Goal: Contribute content: Add original content to the website for others to see

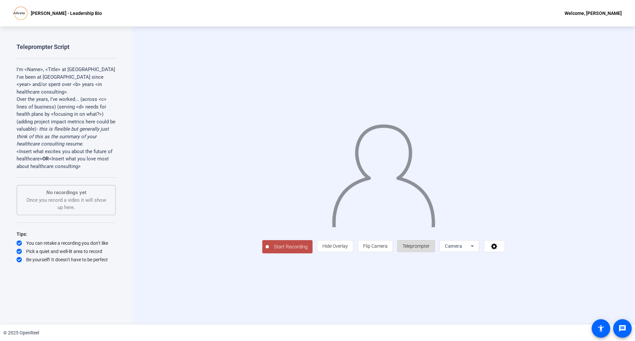
click at [430, 252] on span "Teleprompter" at bounding box center [416, 246] width 27 height 13
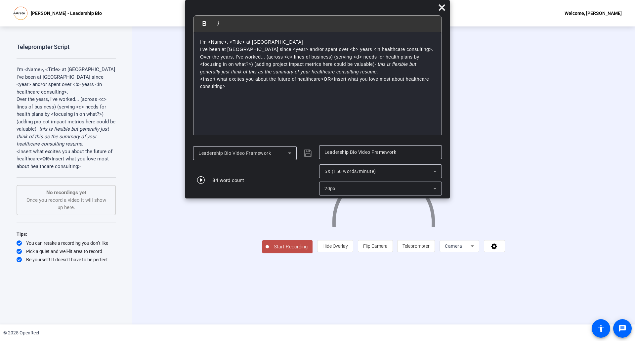
click at [213, 47] on p "I've been at [GEOGRAPHIC_DATA] since <year> and/or spent over <b> years <in hea…" at bounding box center [317, 49] width 235 height 7
drag, startPoint x: 202, startPoint y: 43, endPoint x: 326, endPoint y: 126, distance: 148.9
click at [326, 126] on div "I'm <Name>, <Title> at [GEOGRAPHIC_DATA] I've been at [GEOGRAPHIC_DATA] since <…" at bounding box center [318, 86] width 248 height 109
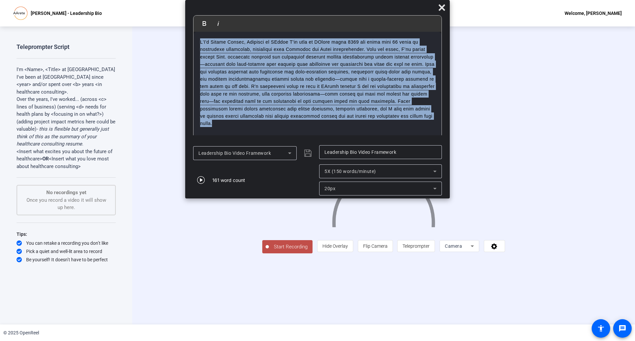
drag, startPoint x: 247, startPoint y: 125, endPoint x: 148, endPoint y: 28, distance: 139.0
click at [148, 28] on body "Accessibility Screen-Reader Guide, Feedback, and Issue Reporting | New window […" at bounding box center [317, 170] width 635 height 341
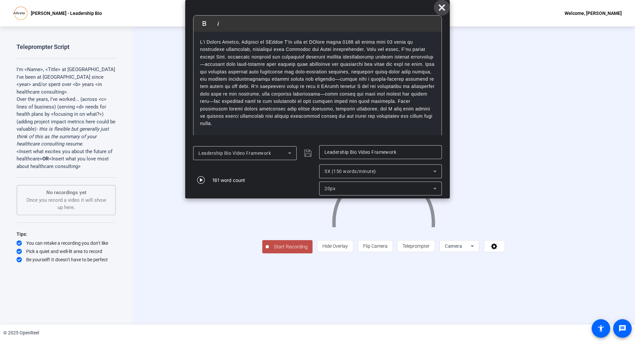
click at [444, 9] on icon at bounding box center [442, 7] width 6 height 6
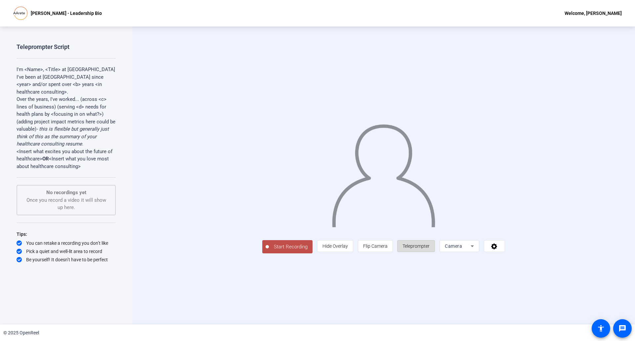
click at [430, 249] on span "Teleprompter" at bounding box center [416, 245] width 27 height 5
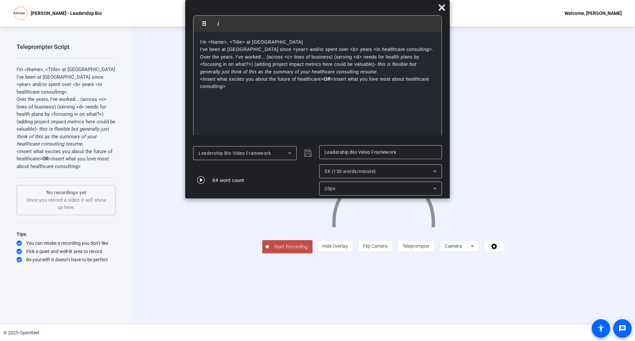
drag, startPoint x: 247, startPoint y: 89, endPoint x: 145, endPoint y: 5, distance: 132.6
click at [145, 5] on body "Accessibility Screen-Reader Guide, Feedback, and Issue Reporting | New window […" at bounding box center [317, 170] width 635 height 341
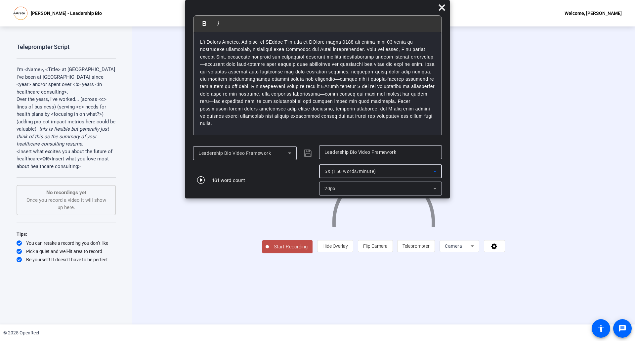
click at [348, 169] on span "5X (150 words/minute)" at bounding box center [351, 171] width 52 height 5
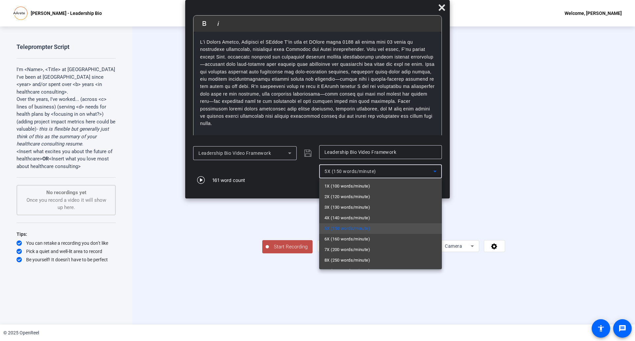
click at [348, 169] on div at bounding box center [317, 170] width 635 height 341
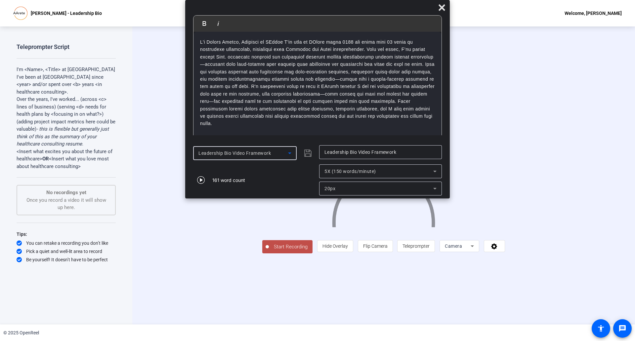
click at [278, 155] on div "Leadership Bio Video Framework" at bounding box center [243, 153] width 90 height 8
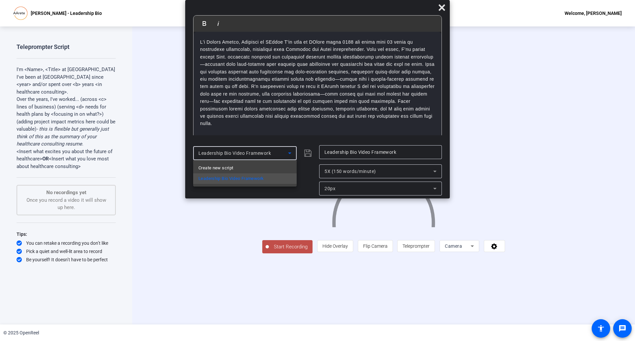
click at [278, 155] on div at bounding box center [317, 170] width 635 height 341
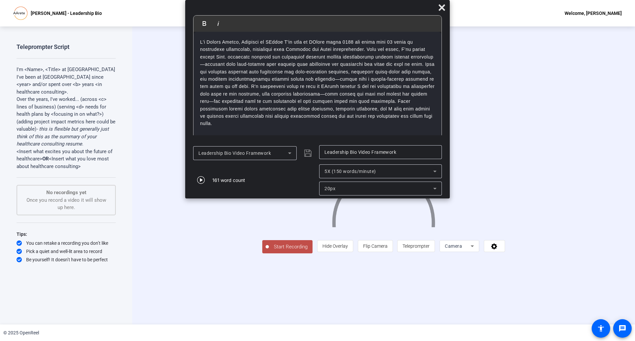
click at [310, 154] on div "Leadership Bio Video Framework" at bounding box center [254, 153] width 123 height 16
click at [297, 155] on div "Leadership Bio Video Framework" at bounding box center [254, 153] width 123 height 16
click at [294, 153] on div "Leadership Bio Video Framework" at bounding box center [245, 153] width 104 height 14
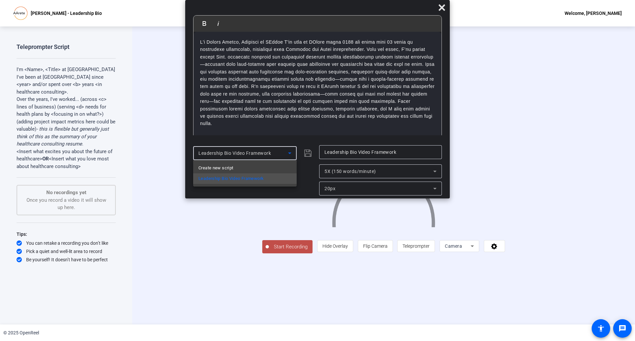
click at [291, 153] on div at bounding box center [317, 170] width 635 height 341
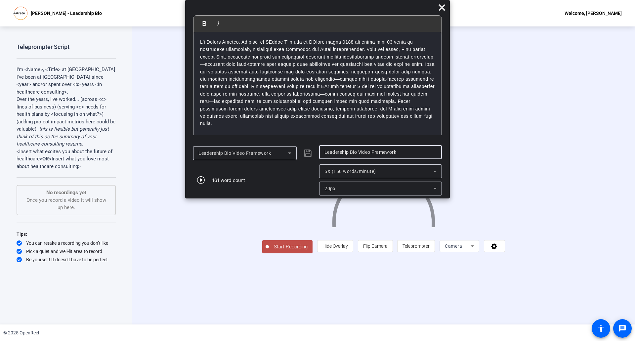
click at [341, 154] on input "Leadership Bio Video Framework" at bounding box center [381, 152] width 112 height 8
click at [360, 189] on div "20px" at bounding box center [379, 189] width 109 height 8
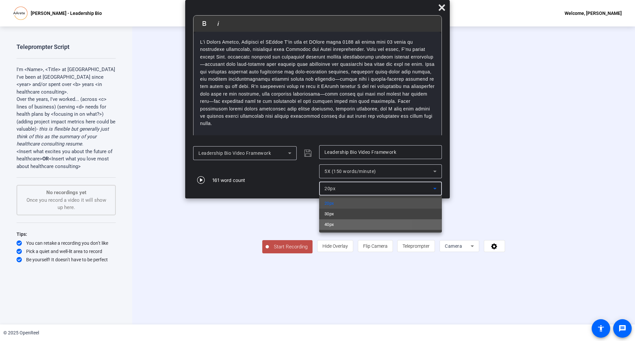
click at [343, 221] on mat-option "40px" at bounding box center [380, 224] width 123 height 11
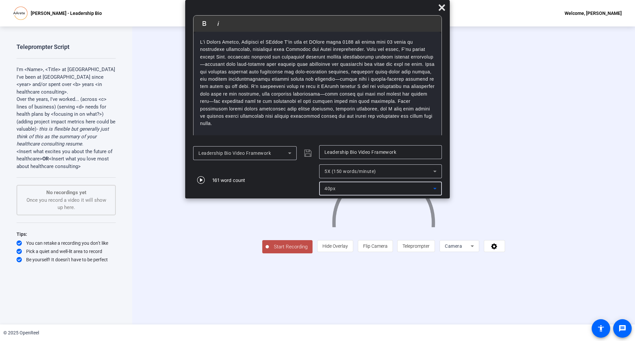
click at [349, 185] on mat-select "40px" at bounding box center [381, 189] width 112 height 8
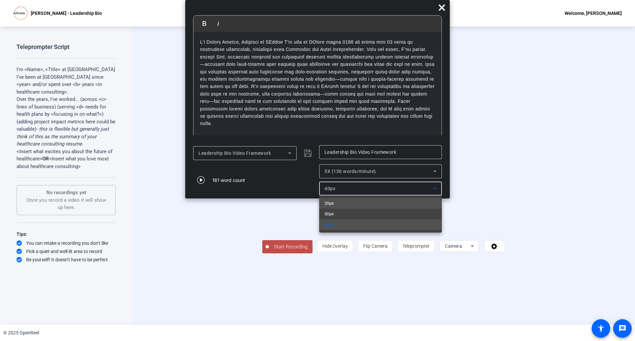
click at [341, 204] on mat-option "20px" at bounding box center [380, 203] width 123 height 11
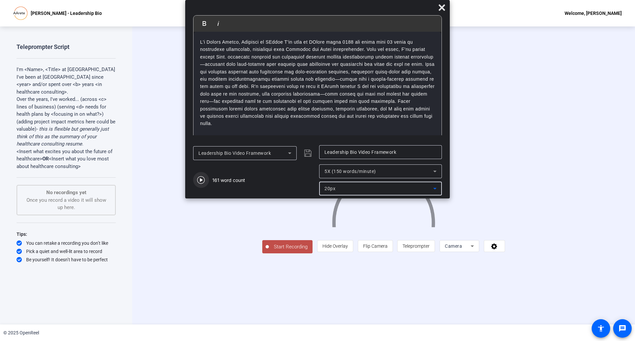
click at [202, 180] on icon "button" at bounding box center [201, 180] width 8 height 8
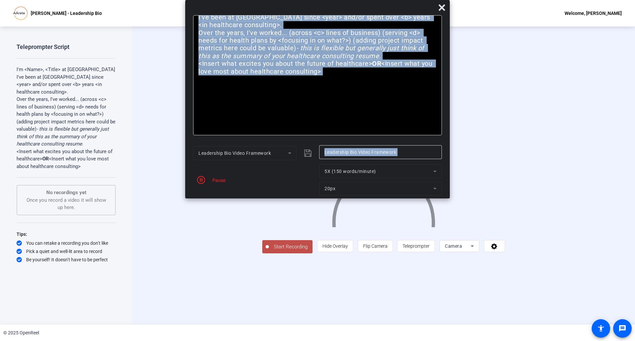
drag, startPoint x: 200, startPoint y: 79, endPoint x: 369, endPoint y: 160, distance: 187.0
click at [369, 160] on div "Bold Italic Enter script here... I'm <Name>, <Title> at [GEOGRAPHIC_DATA] I've …" at bounding box center [317, 99] width 265 height 198
click at [359, 170] on mat-form-field "5X (150 words/minute)" at bounding box center [380, 171] width 123 height 14
click at [277, 29] on p "I've been at [GEOGRAPHIC_DATA] since <year> and/or spent over <b> years <in hea…" at bounding box center [317, 22] width 238 height 16
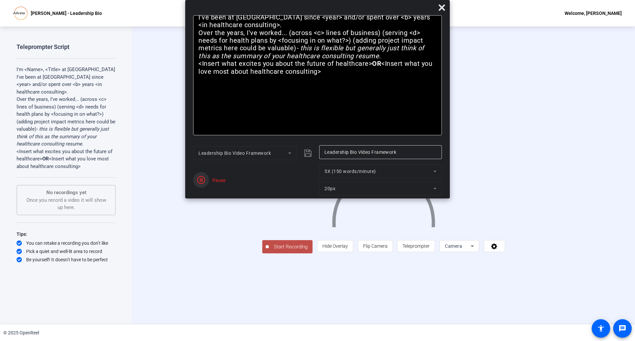
click at [198, 183] on icon "button" at bounding box center [201, 180] width 8 height 8
click at [442, 5] on icon at bounding box center [442, 8] width 8 height 8
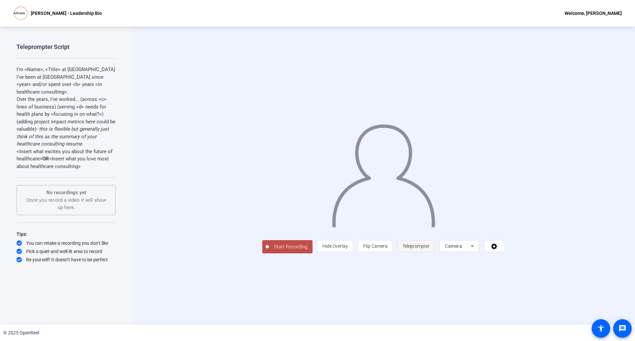
click at [430, 249] on span "Teleprompter" at bounding box center [416, 245] width 27 height 5
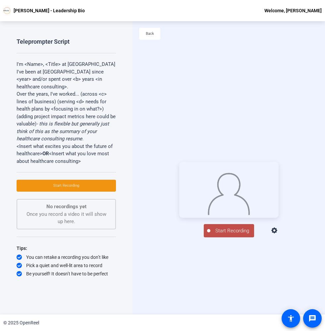
click at [181, 79] on div "Start Recording person Hide Overlay flip Flip Camera article Teleprompter Camera" at bounding box center [228, 199] width 192 height 293
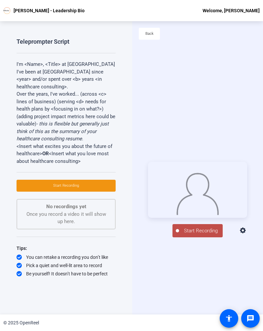
click at [149, 114] on div "Start Recording person Hide Overlay flip Flip Camera article Teleprompter Camera" at bounding box center [197, 199] width 131 height 293
click at [137, 85] on div "Start Recording person Hide Overlay flip Flip Camera article Teleprompter Camera" at bounding box center [197, 199] width 131 height 293
click at [189, 233] on span "Start Recording" at bounding box center [201, 231] width 44 height 8
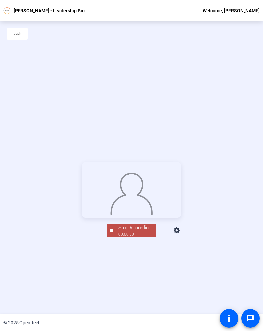
click at [128, 237] on div "00:00:30" at bounding box center [134, 234] width 33 height 6
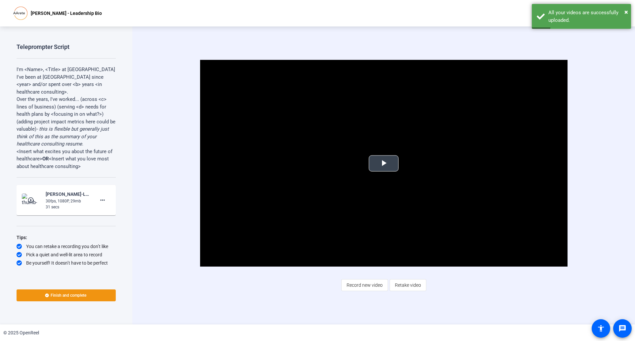
click at [384, 163] on span "Video Player" at bounding box center [384, 163] width 0 height 0
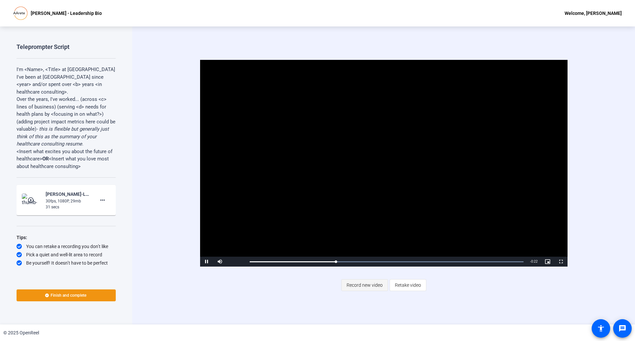
click at [357, 286] on span "Record new video" at bounding box center [365, 285] width 36 height 13
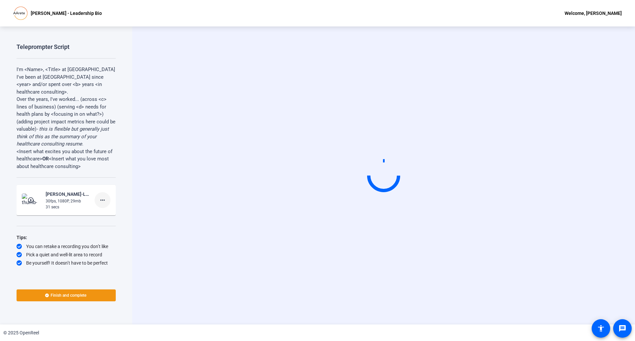
click at [102, 200] on mat-icon "more_horiz" at bounding box center [103, 200] width 8 height 8
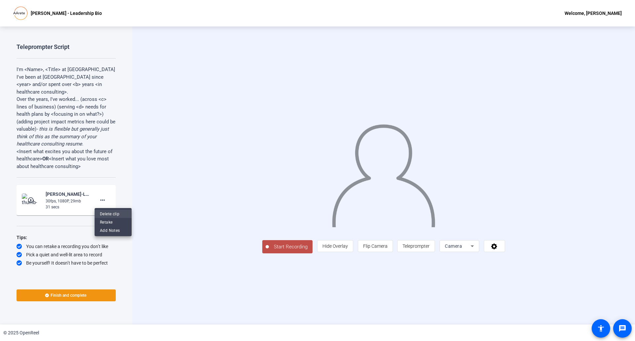
click at [110, 210] on span "Delete clip" at bounding box center [113, 214] width 26 height 8
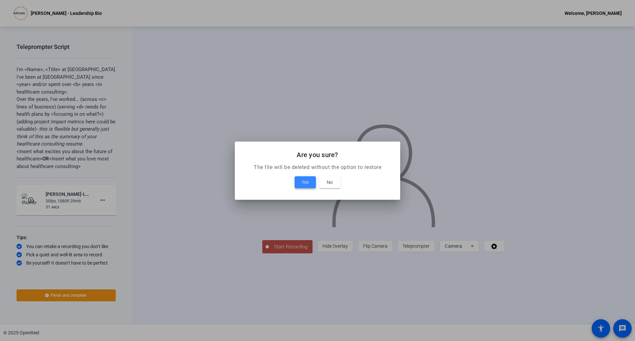
click at [305, 180] on span "Yes" at bounding box center [305, 182] width 7 height 8
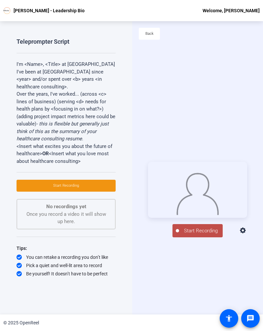
click at [144, 77] on div "Start Recording person Hide Overlay flip Flip Camera article Teleprompter Camera" at bounding box center [197, 199] width 131 height 293
click at [190, 230] on span "Start Recording" at bounding box center [201, 231] width 44 height 8
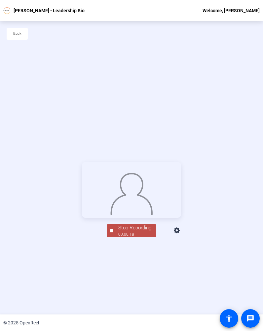
click at [114, 238] on span "Stop Recording 00:00:18" at bounding box center [134, 231] width 43 height 14
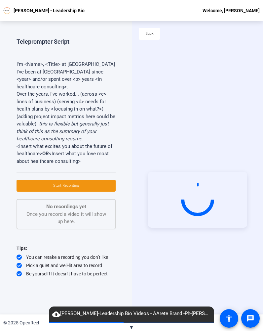
click at [145, 127] on div "Start Recording" at bounding box center [197, 199] width 131 height 293
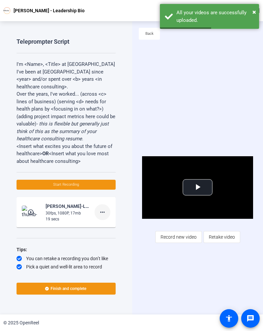
click at [99, 216] on mat-icon "more_horiz" at bounding box center [103, 212] width 8 height 8
click at [102, 225] on span "Delete clip" at bounding box center [110, 226] width 26 height 8
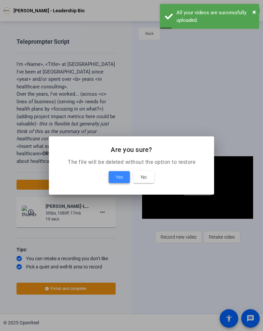
click at [118, 181] on span at bounding box center [119, 177] width 21 height 16
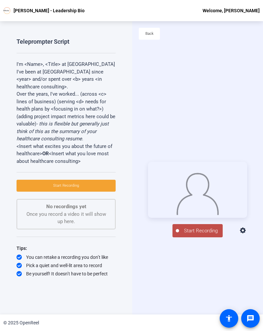
click at [77, 187] on span "Start Recording" at bounding box center [66, 185] width 26 height 4
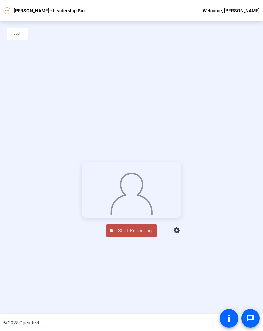
click at [120, 235] on span "Start Recording" at bounding box center [135, 231] width 44 height 8
click at [109, 238] on button "Stop Recording 00:01:01" at bounding box center [132, 231] width 50 height 14
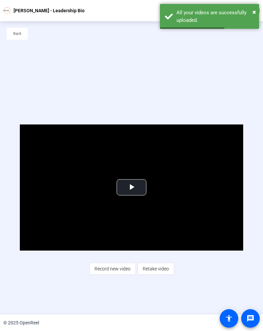
click at [120, 88] on div "Video Player is loading. Play Video Play Mute Current Time 0:00 / Duration 1:02…" at bounding box center [131, 199] width 263 height 293
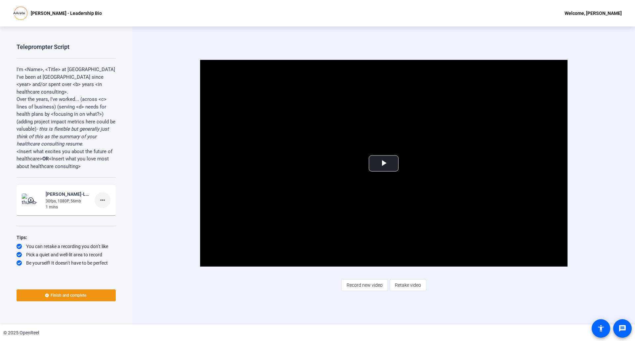
click at [101, 199] on mat-icon "more_horiz" at bounding box center [103, 200] width 8 height 8
click at [106, 212] on span "Delete clip" at bounding box center [113, 214] width 26 height 8
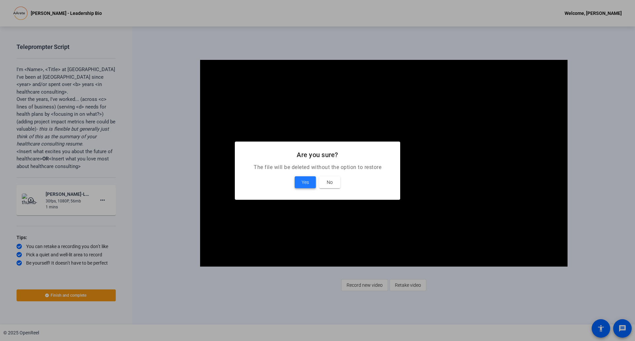
click at [296, 186] on span at bounding box center [305, 182] width 21 height 16
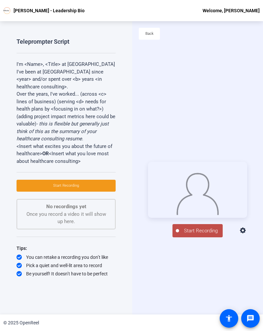
click at [88, 182] on span at bounding box center [66, 186] width 99 height 16
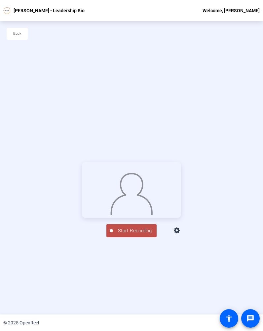
click at [138, 237] on button "Start Recording" at bounding box center [132, 230] width 50 height 13
click at [116, 238] on span "Stop Recording 00:01:07" at bounding box center [134, 231] width 43 height 14
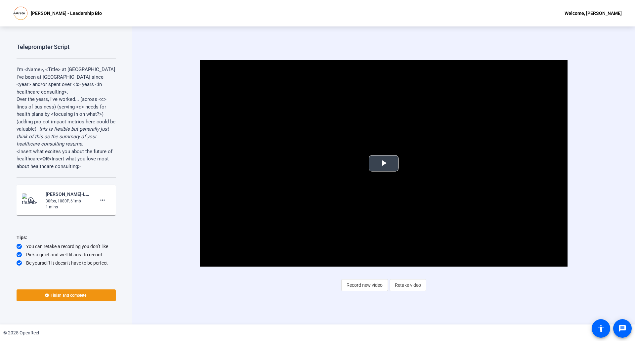
click at [384, 163] on span "Video Player" at bounding box center [384, 163] width 0 height 0
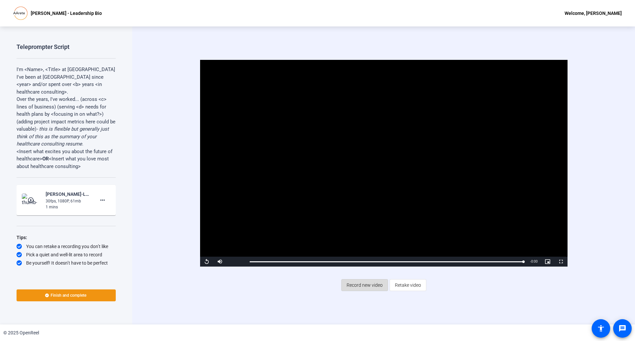
click at [377, 287] on span "Record new video" at bounding box center [365, 285] width 36 height 13
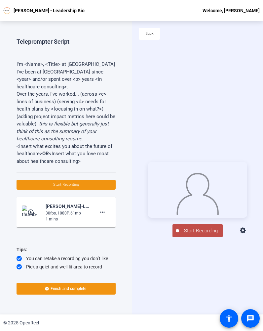
drag, startPoint x: 166, startPoint y: 258, endPoint x: 123, endPoint y: 69, distance: 193.1
click at [123, 69] on div "Teleprompter Script I'm <Name>, <Title> at [GEOGRAPHIC_DATA] I've been at [GEOG…" at bounding box center [66, 167] width 132 height 293
click at [200, 230] on span "Start Recording" at bounding box center [201, 231] width 44 height 8
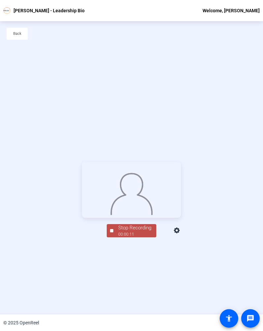
click at [128, 199] on img at bounding box center [131, 192] width 43 height 45
click at [122, 232] on div "Stop Recording" at bounding box center [134, 228] width 33 height 8
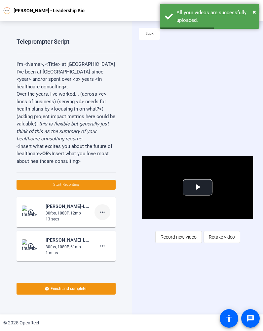
click at [104, 214] on span at bounding box center [103, 212] width 16 height 16
click at [107, 224] on span "Delete clip" at bounding box center [110, 226] width 26 height 8
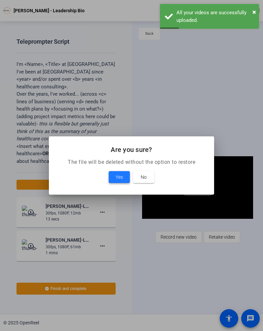
click at [123, 176] on span at bounding box center [119, 177] width 21 height 16
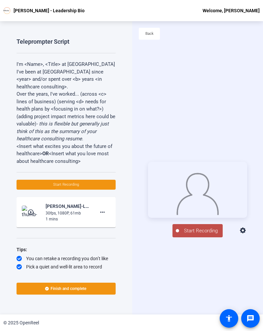
click at [196, 231] on span "Start Recording" at bounding box center [201, 231] width 44 height 8
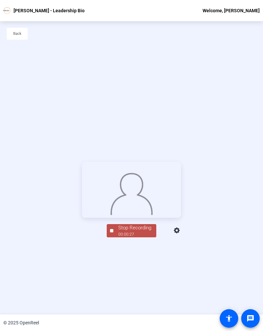
click at [100, 100] on div "Stop Recording 00:00:27 person Hide Overlay flip Flip Camera article Teleprompt…" at bounding box center [131, 199] width 263 height 293
click at [110, 238] on button "Stop Recording 00:00:27" at bounding box center [132, 231] width 50 height 14
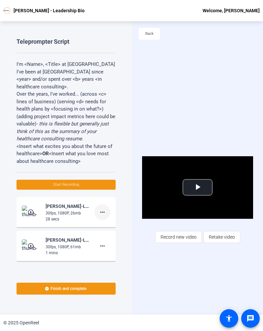
click at [99, 212] on mat-icon "more_horiz" at bounding box center [103, 212] width 8 height 8
click at [114, 226] on span "Delete clip" at bounding box center [110, 226] width 26 height 8
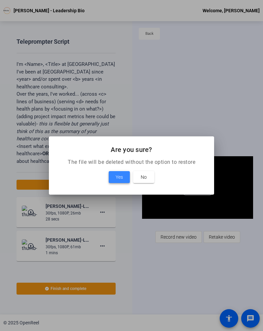
click at [122, 178] on span "Yes" at bounding box center [119, 177] width 7 height 8
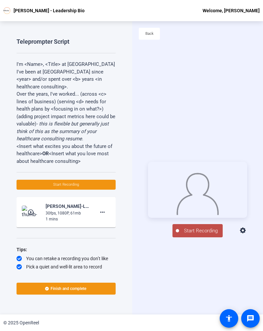
click at [130, 118] on div "Teleprompter Script I'm <Name>, <Title> at [GEOGRAPHIC_DATA] I've been at [GEOG…" at bounding box center [66, 167] width 132 height 293
click at [195, 233] on span "Start Recording" at bounding box center [201, 231] width 44 height 8
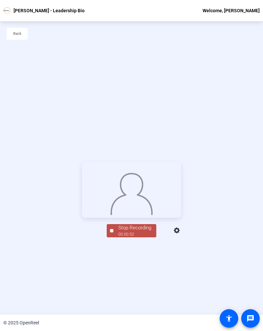
click at [93, 89] on div "Stop Recording 00:00:52 person Hide Overlay flip Flip Camera article Teleprompt…" at bounding box center [131, 199] width 263 height 293
click at [131, 232] on div "Stop Recording" at bounding box center [134, 228] width 33 height 8
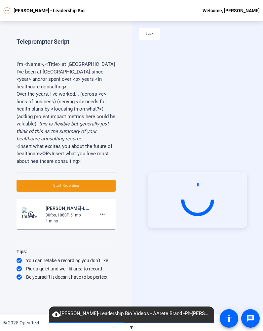
click at [130, 119] on div "Teleprompter Script I'm <Name>, <Title> at [GEOGRAPHIC_DATA] I've been at [GEOG…" at bounding box center [66, 167] width 132 height 293
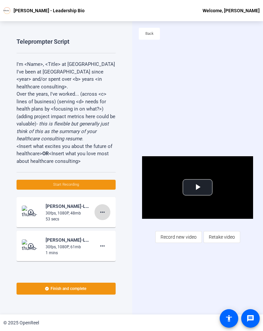
click at [102, 213] on mat-icon "more_horiz" at bounding box center [103, 212] width 8 height 8
click at [111, 223] on span "Delete clip" at bounding box center [110, 226] width 26 height 8
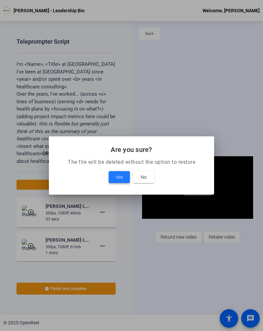
click at [120, 179] on span "Yes" at bounding box center [119, 177] width 7 height 8
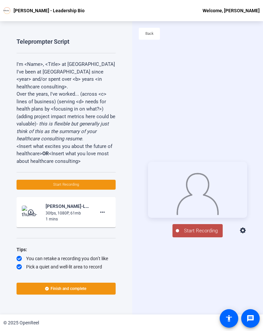
click at [127, 129] on div "Teleprompter Script I'm <Name>, <Title> at [GEOGRAPHIC_DATA] I've been at [GEOG…" at bounding box center [66, 167] width 132 height 293
click at [121, 85] on div "Teleprompter Script I'm <Name>, <Title> at [GEOGRAPHIC_DATA] I've been at [GEOG…" at bounding box center [66, 167] width 132 height 293
click at [184, 232] on span "Start Recording" at bounding box center [201, 231] width 44 height 8
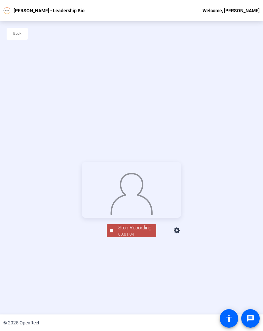
click at [125, 232] on div "Stop Recording" at bounding box center [134, 228] width 33 height 8
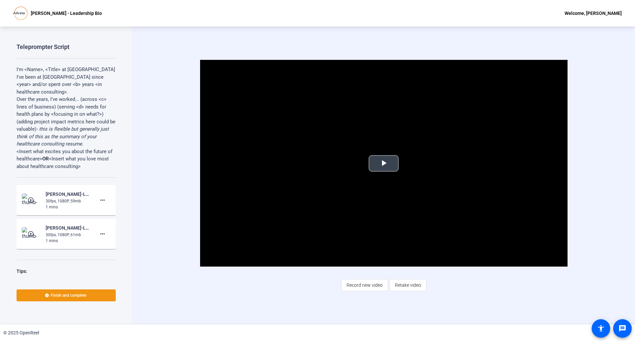
click at [384, 163] on span "Video Player" at bounding box center [384, 163] width 0 height 0
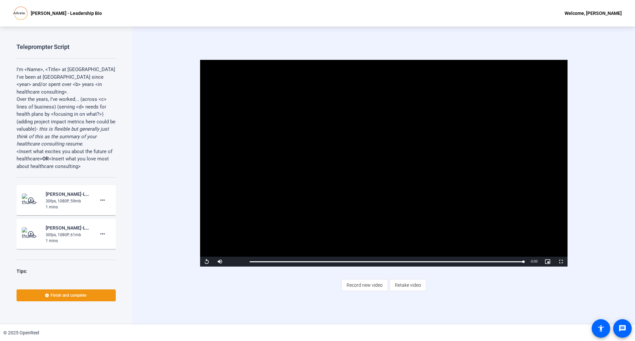
click at [36, 231] on img at bounding box center [32, 233] width 20 height 13
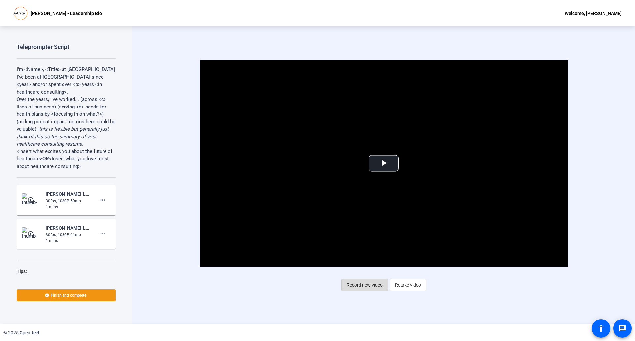
click at [360, 284] on span "Record new video" at bounding box center [365, 285] width 36 height 13
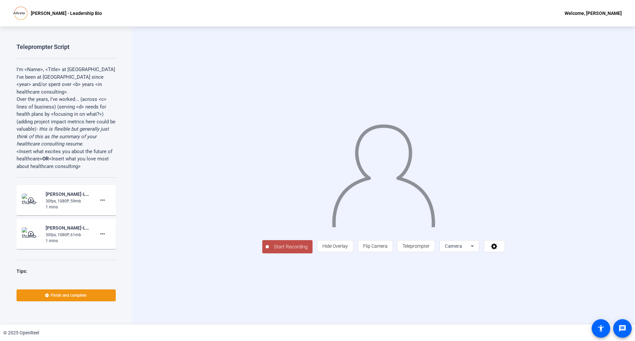
click at [269, 251] on span "Start Recording" at bounding box center [291, 247] width 44 height 8
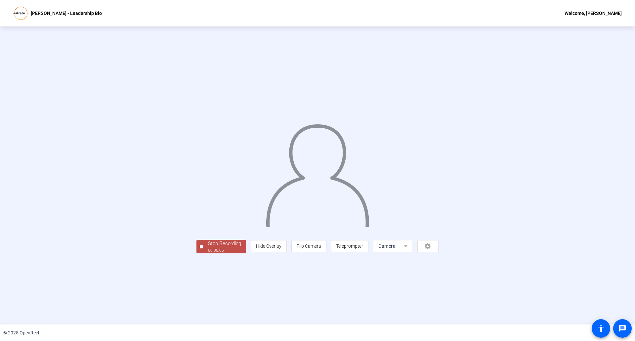
click at [284, 137] on img at bounding box center [317, 172] width 105 height 109
click at [203, 253] on span "Stop Recording 00:00:08" at bounding box center [224, 247] width 43 height 14
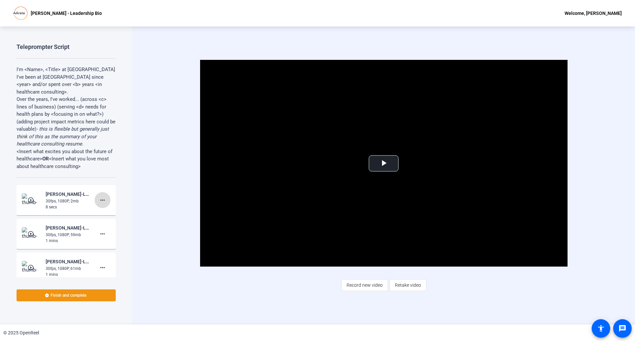
click at [100, 200] on mat-icon "more_horiz" at bounding box center [103, 200] width 8 height 8
click at [110, 210] on span "Delete clip" at bounding box center [110, 214] width 26 height 8
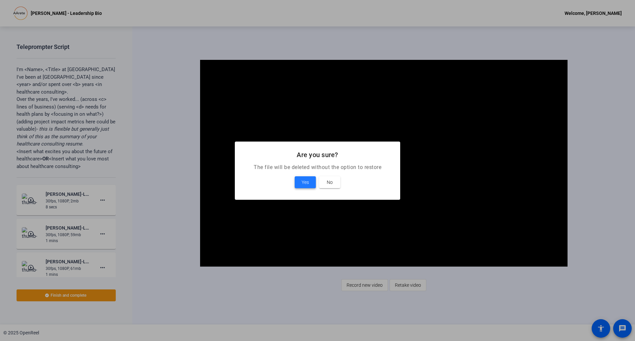
click at [307, 184] on span "Yes" at bounding box center [305, 182] width 7 height 8
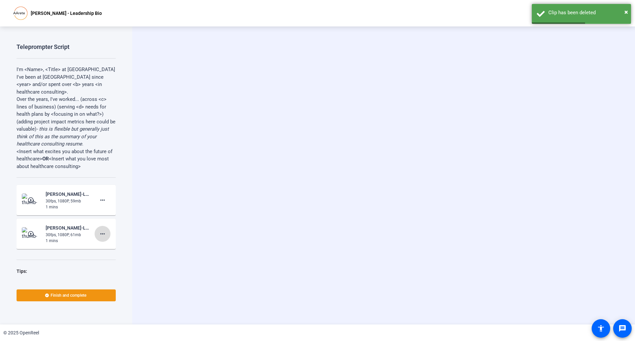
click at [106, 239] on span at bounding box center [103, 234] width 16 height 16
click at [115, 248] on span "Delete clip" at bounding box center [110, 248] width 26 height 8
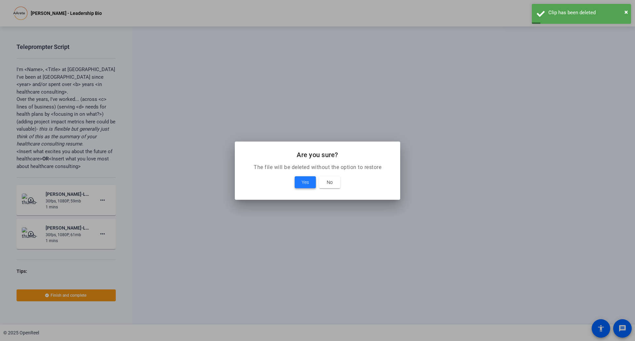
click at [314, 177] on span at bounding box center [305, 182] width 21 height 16
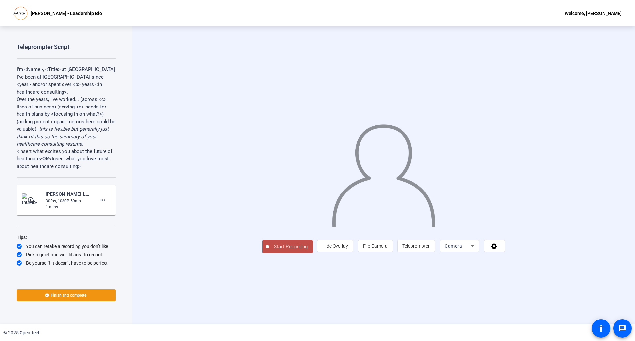
drag, startPoint x: 84, startPoint y: 292, endPoint x: 187, endPoint y: 240, distance: 115.4
click at [202, 240] on div "Teleprompter Script I'm <Name>, <Title> at [GEOGRAPHIC_DATA] I've been at [GEOG…" at bounding box center [317, 175] width 635 height 298
click at [106, 202] on mat-icon "more_horiz" at bounding box center [103, 200] width 8 height 8
click at [89, 294] on div at bounding box center [317, 170] width 635 height 341
click at [79, 293] on span "Finish and complete" at bounding box center [69, 295] width 36 height 5
